Goal: Task Accomplishment & Management: Manage account settings

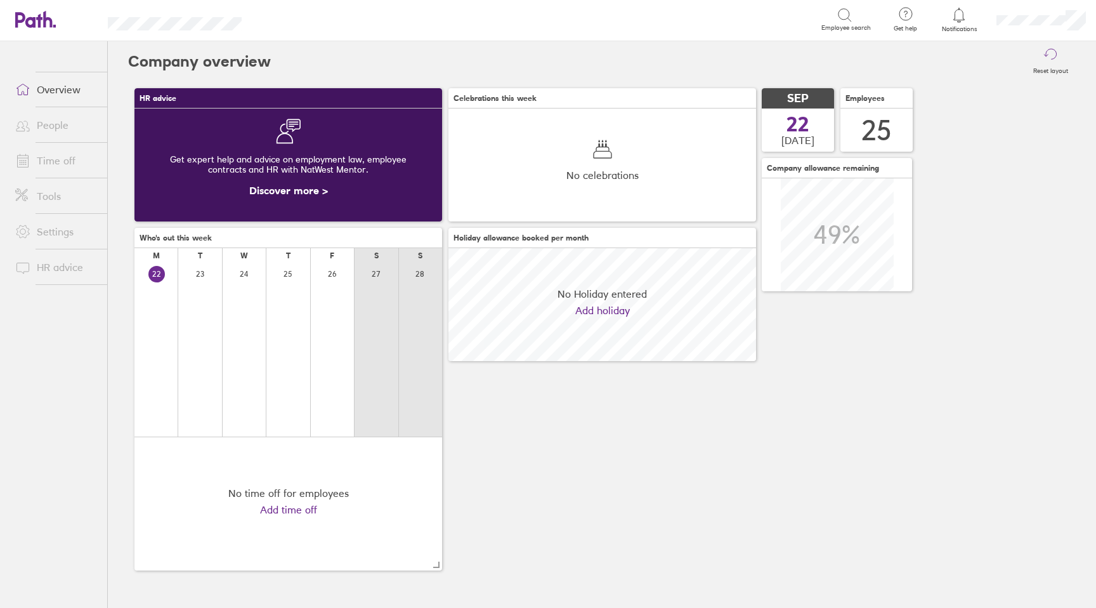
scroll to position [113, 308]
click at [37, 161] on link "Time off" at bounding box center [56, 160] width 102 height 25
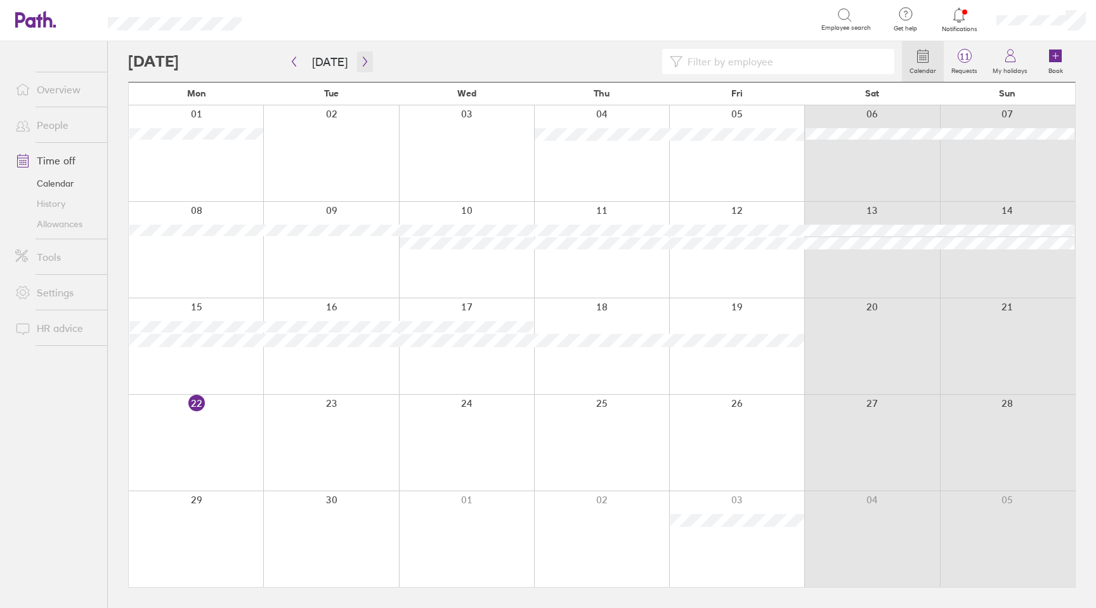
click at [364, 59] on icon "button" at bounding box center [365, 61] width 10 height 10
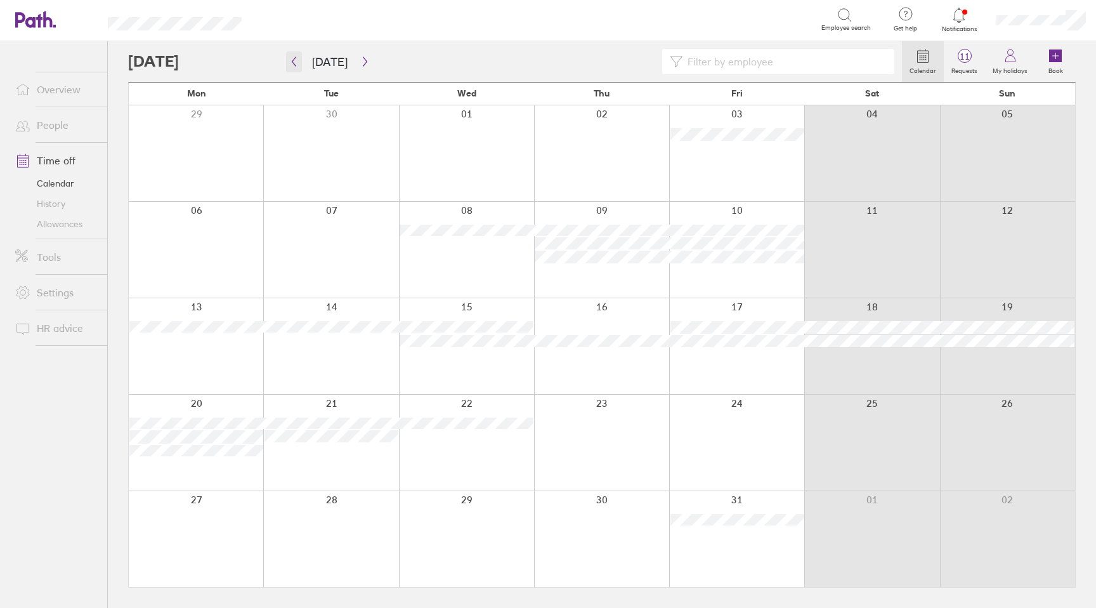
click at [296, 65] on icon "button" at bounding box center [294, 62] width 4 height 10
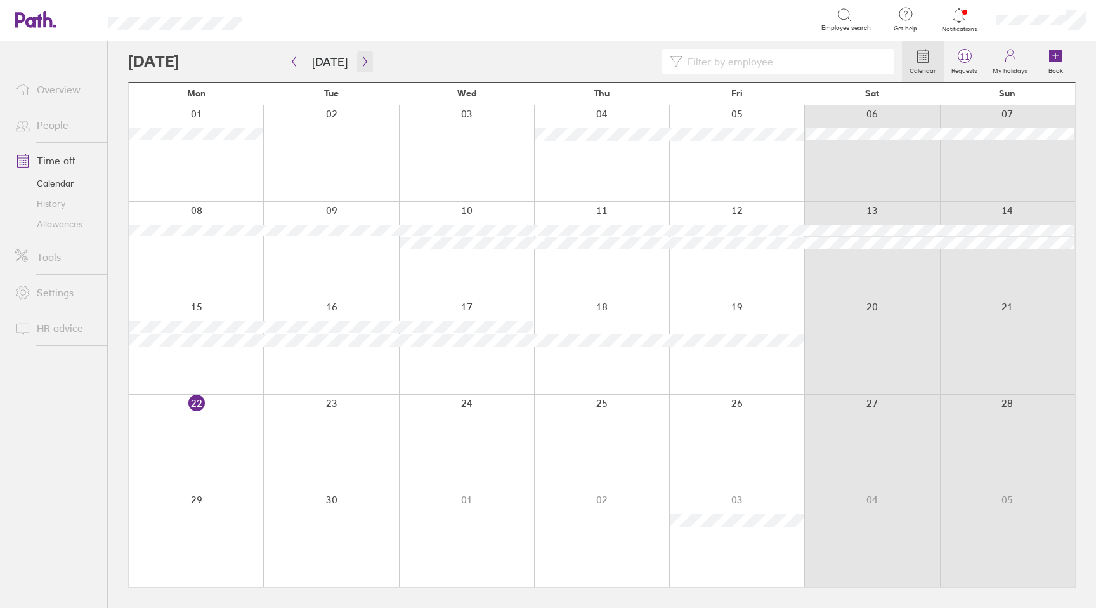
click at [360, 58] on icon "button" at bounding box center [365, 61] width 10 height 10
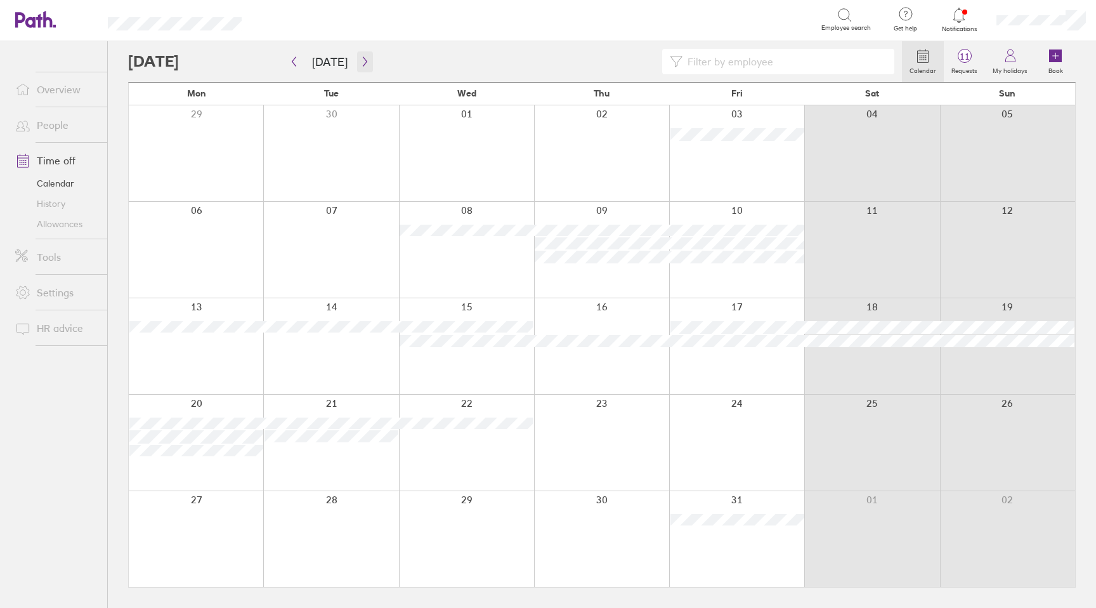
click at [361, 61] on icon "button" at bounding box center [365, 61] width 10 height 10
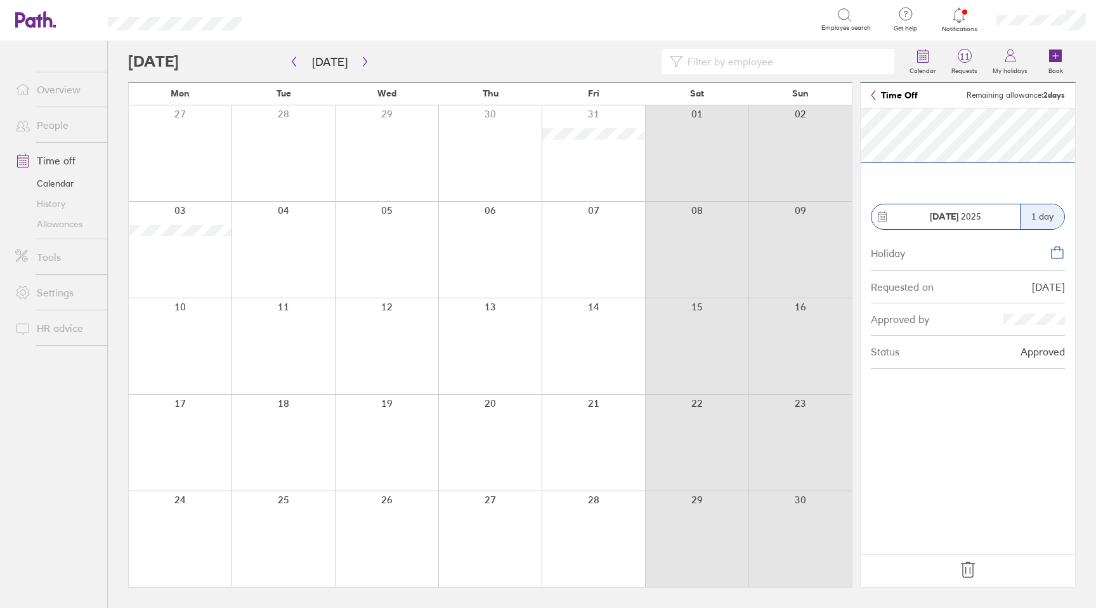
click at [596, 67] on div at bounding box center [515, 61] width 774 height 25
click at [903, 95] on link "Time Off" at bounding box center [894, 95] width 47 height 10
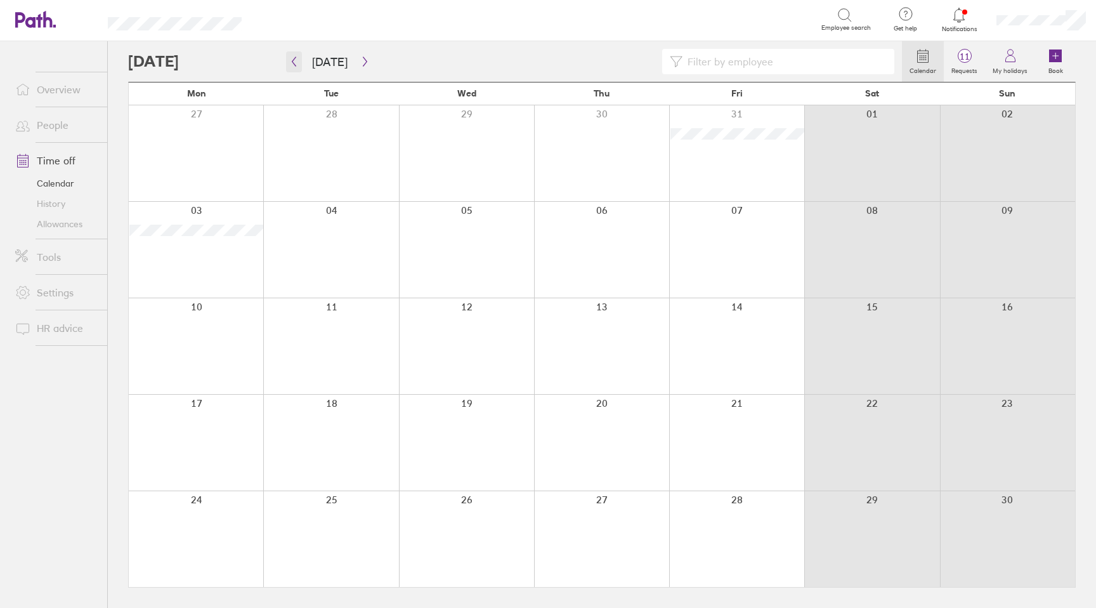
click at [298, 62] on icon "button" at bounding box center [294, 61] width 10 height 10
